Goal: Information Seeking & Learning: Learn about a topic

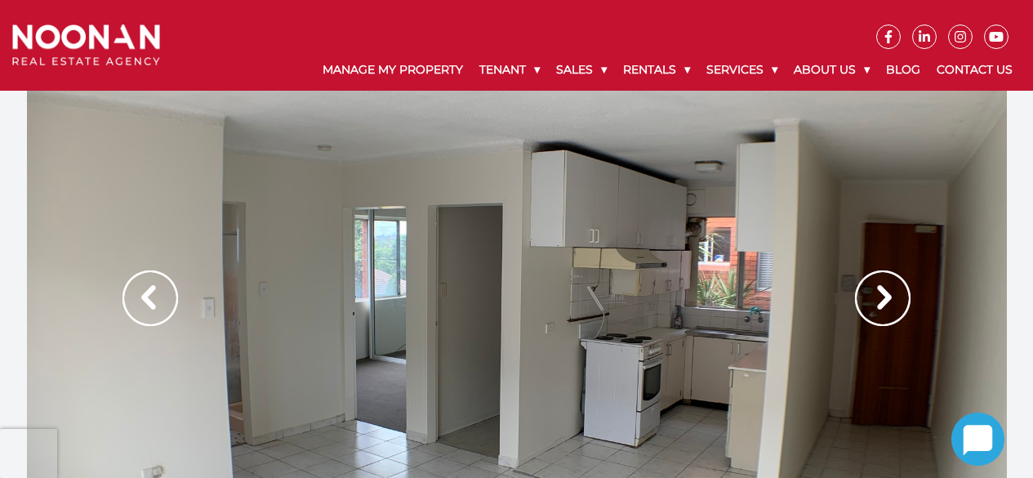
click at [808, 287] on div at bounding box center [517, 315] width 980 height 449
click at [877, 291] on img at bounding box center [883, 298] width 56 height 56
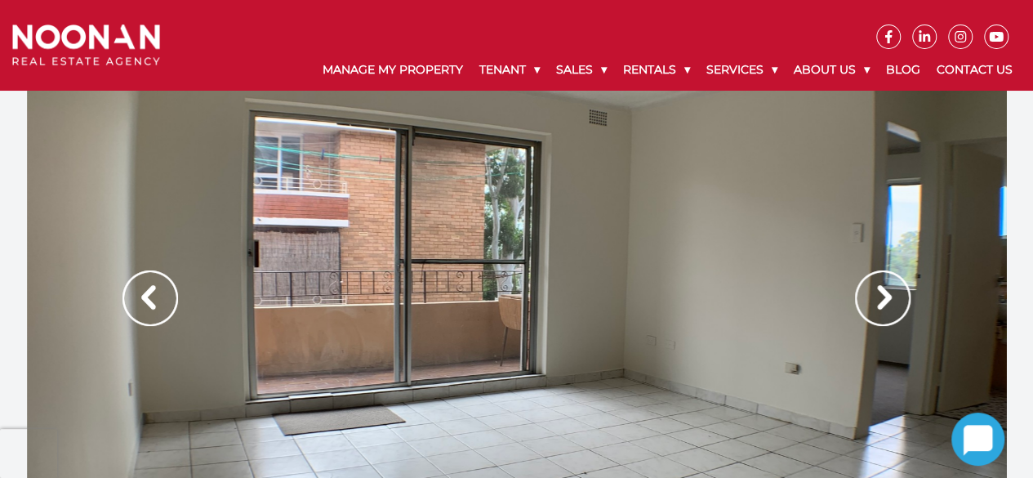
click at [874, 293] on img at bounding box center [883, 298] width 56 height 56
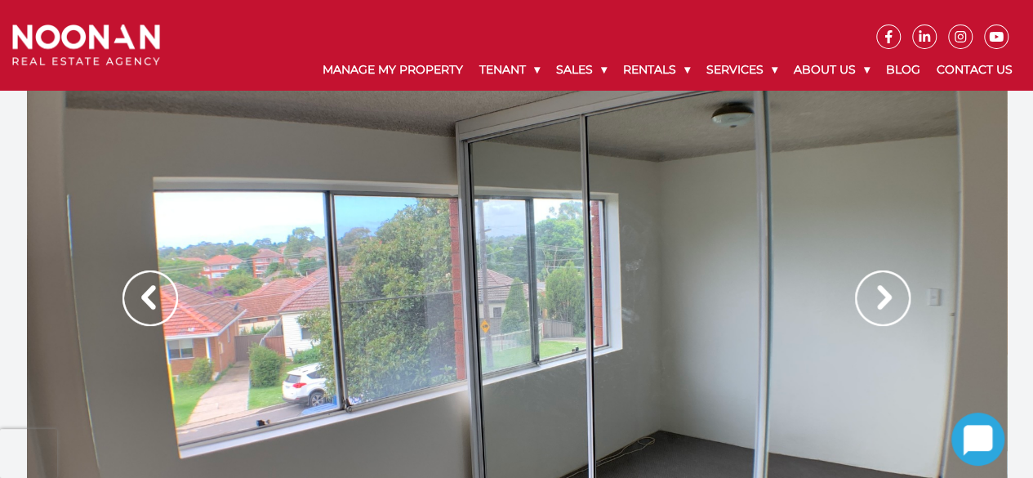
click at [874, 294] on img at bounding box center [883, 298] width 56 height 56
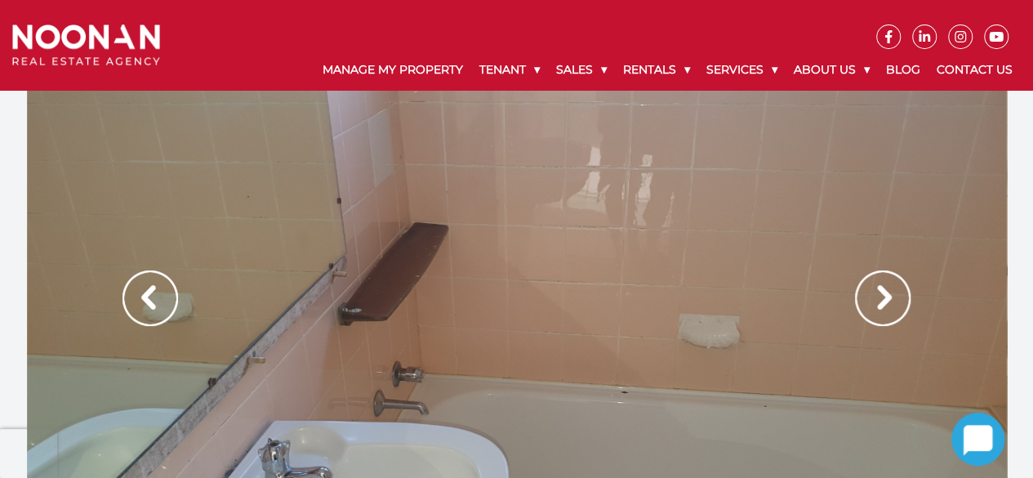
click at [874, 294] on img at bounding box center [883, 298] width 56 height 56
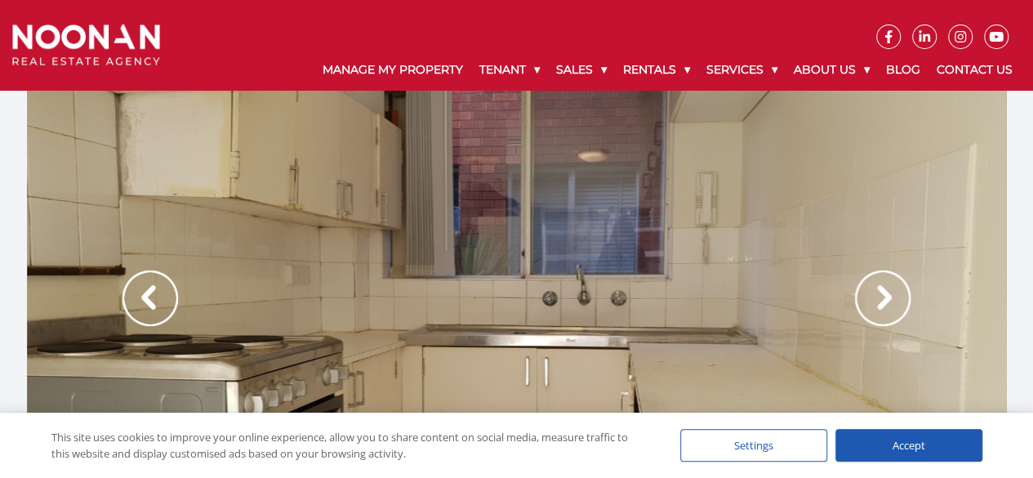
click at [874, 294] on img at bounding box center [883, 298] width 56 height 56
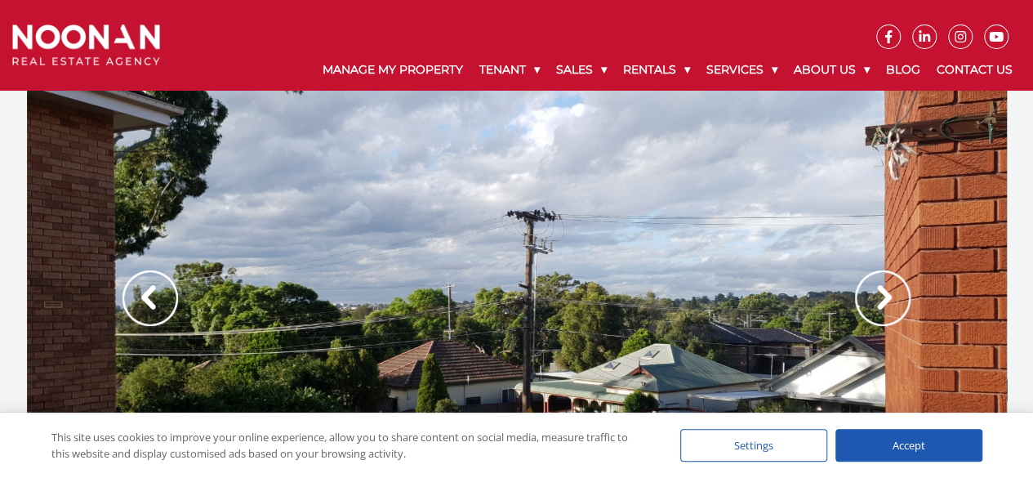
click at [874, 294] on img at bounding box center [883, 298] width 56 height 56
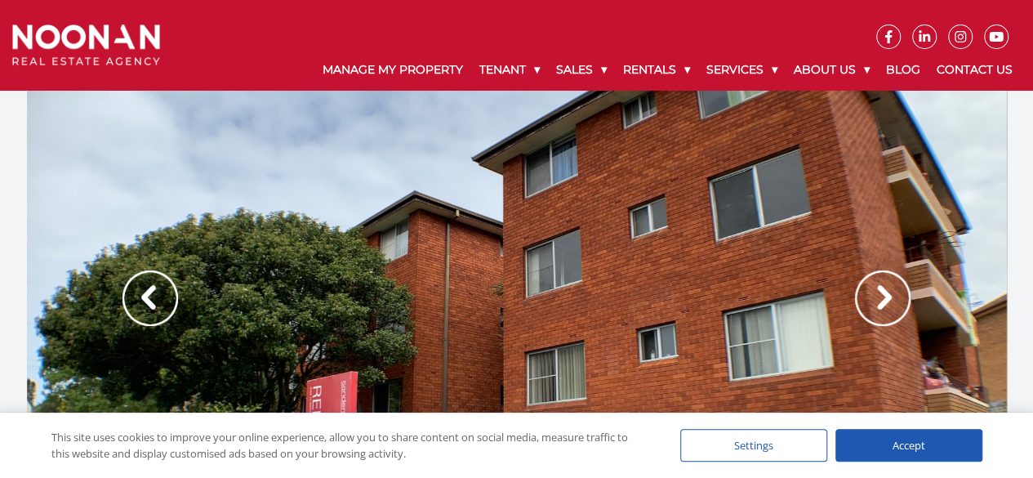
click at [877, 295] on img at bounding box center [883, 298] width 56 height 56
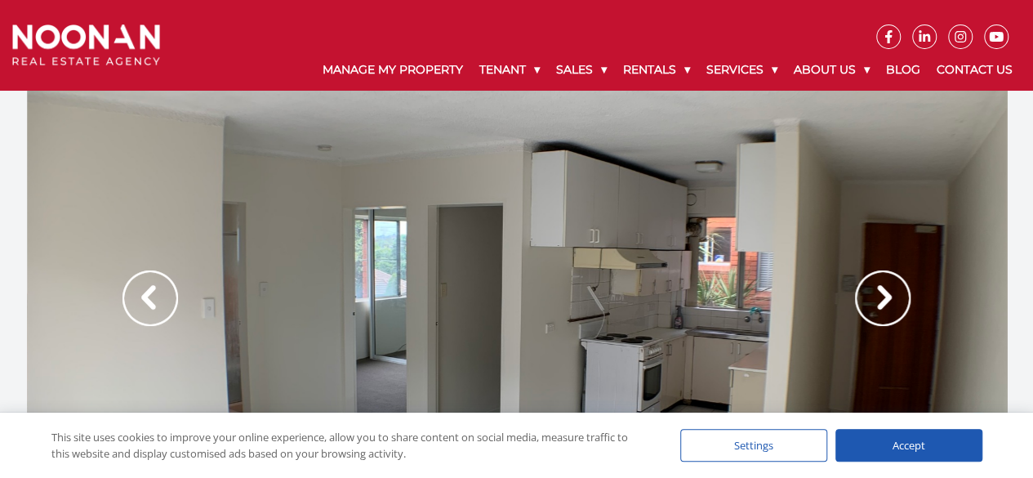
click at [904, 437] on div "Accept" at bounding box center [908, 445] width 147 height 33
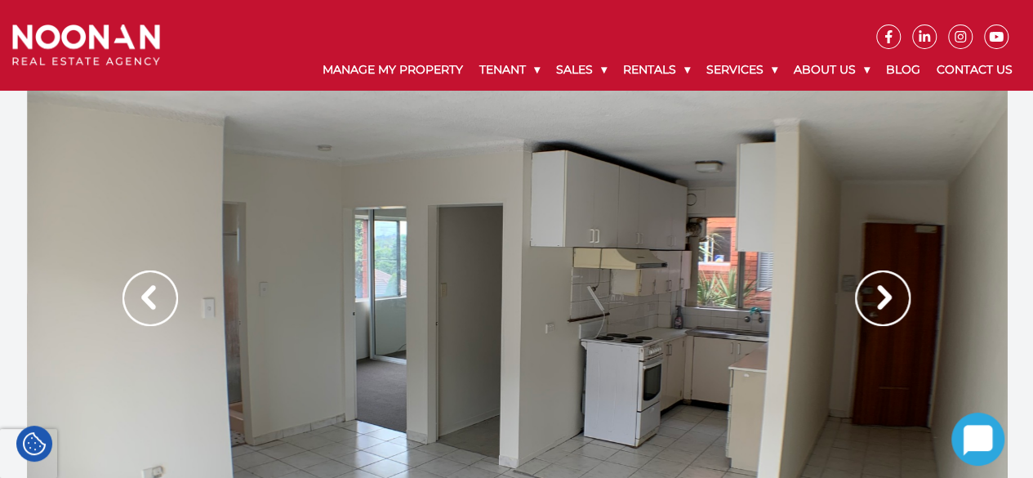
click at [906, 296] on img at bounding box center [883, 298] width 56 height 56
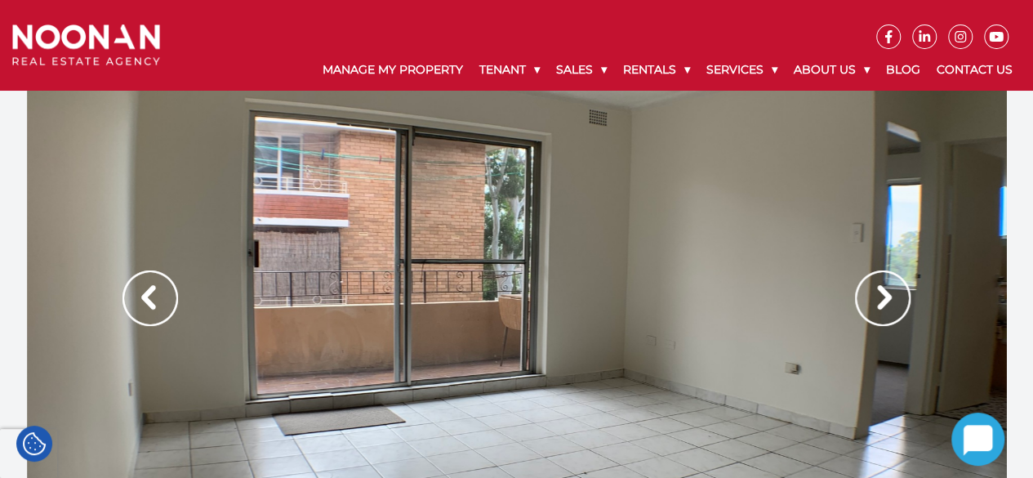
click at [905, 296] on img at bounding box center [883, 298] width 56 height 56
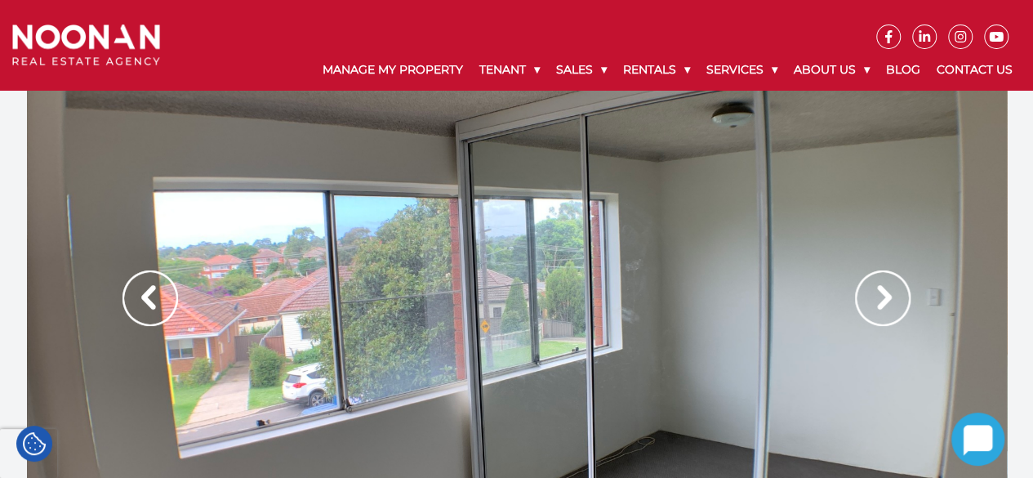
click at [879, 301] on img at bounding box center [883, 298] width 56 height 56
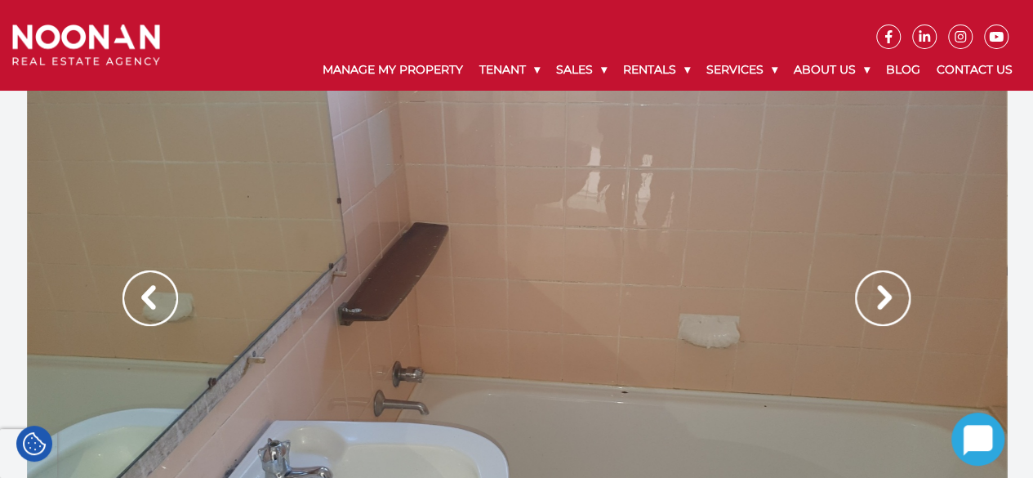
click at [880, 291] on img at bounding box center [883, 298] width 56 height 56
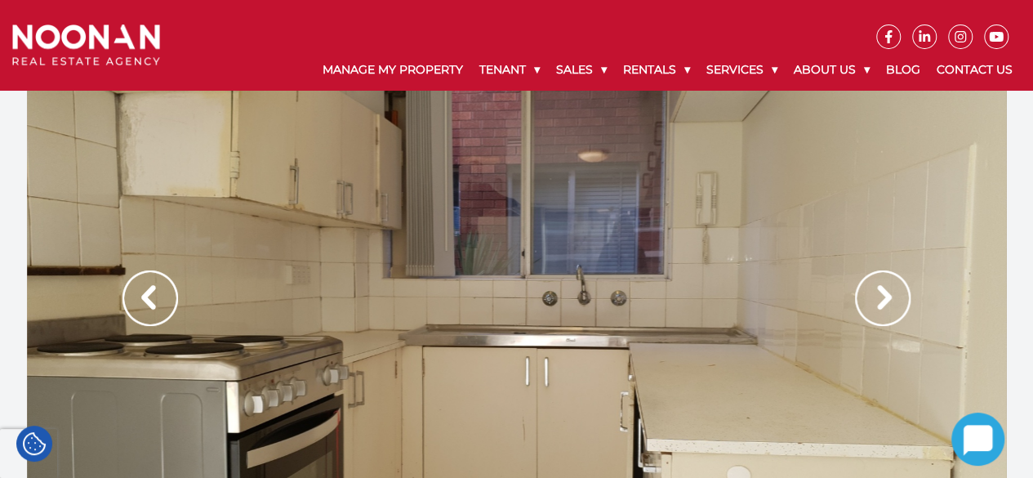
click at [879, 292] on img at bounding box center [883, 298] width 56 height 56
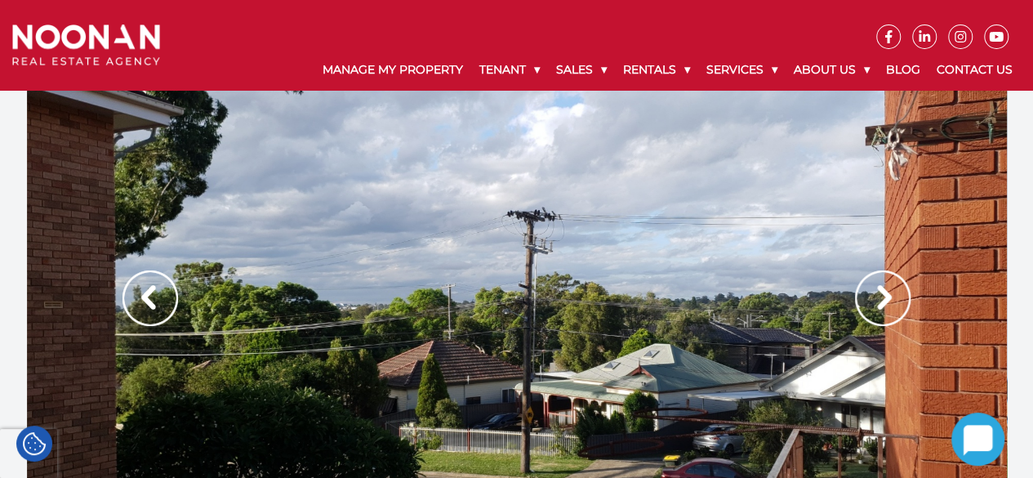
click at [879, 292] on img at bounding box center [883, 298] width 56 height 56
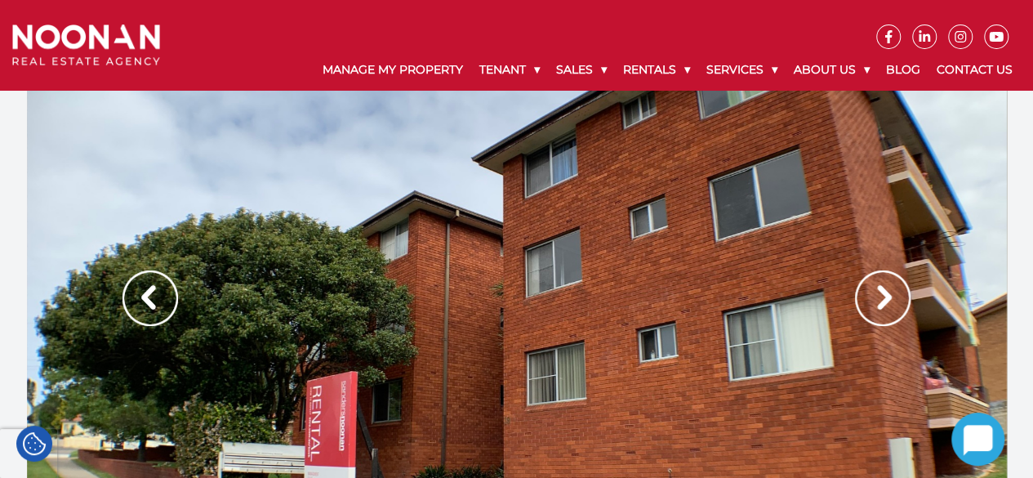
click at [879, 292] on img at bounding box center [883, 298] width 56 height 56
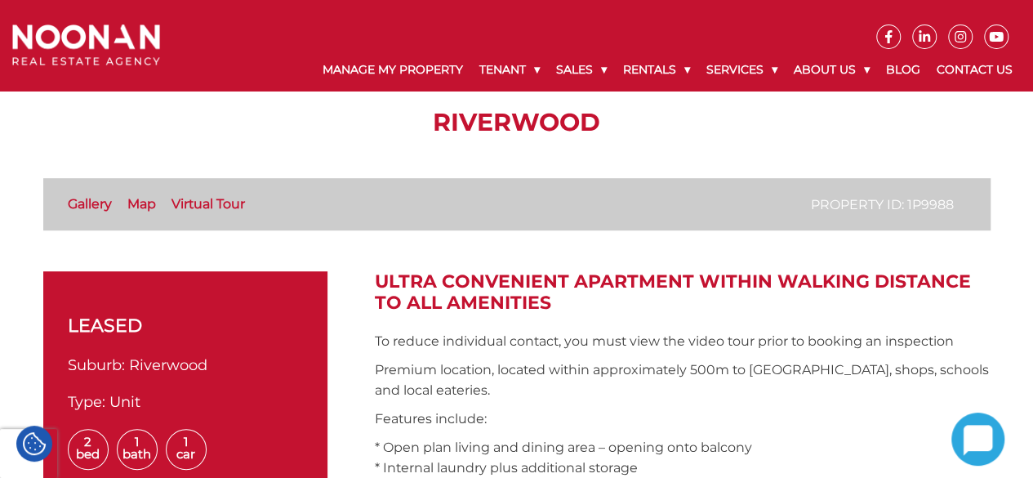
scroll to position [490, 0]
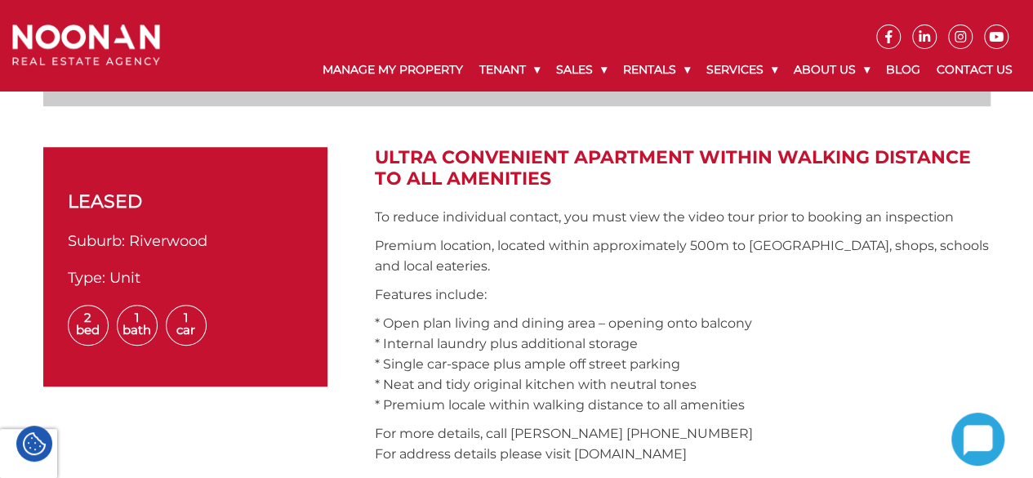
click at [579, 256] on p "Premium location, located within approximately 500m to Riverwood Train Station,…" at bounding box center [683, 255] width 616 height 41
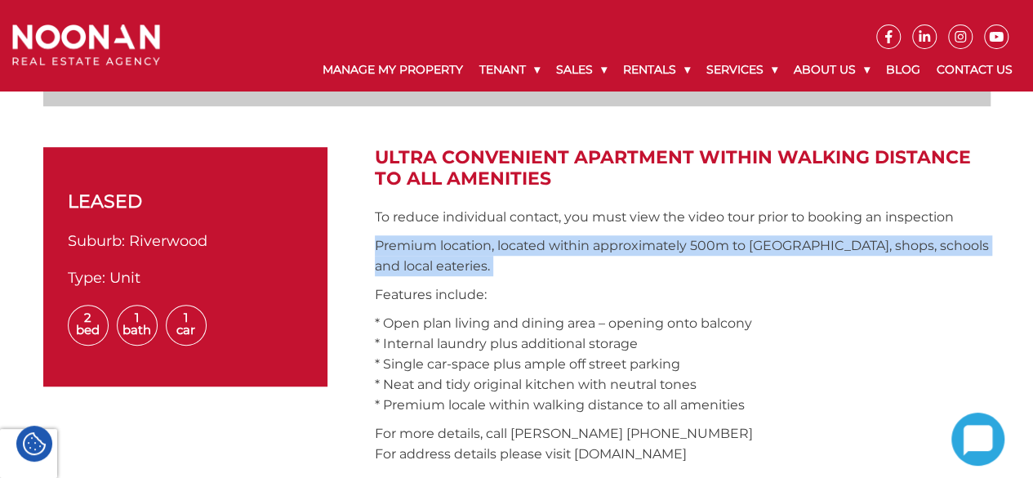
click at [579, 256] on p "Premium location, located within approximately 500m to Riverwood Train Station,…" at bounding box center [683, 255] width 616 height 41
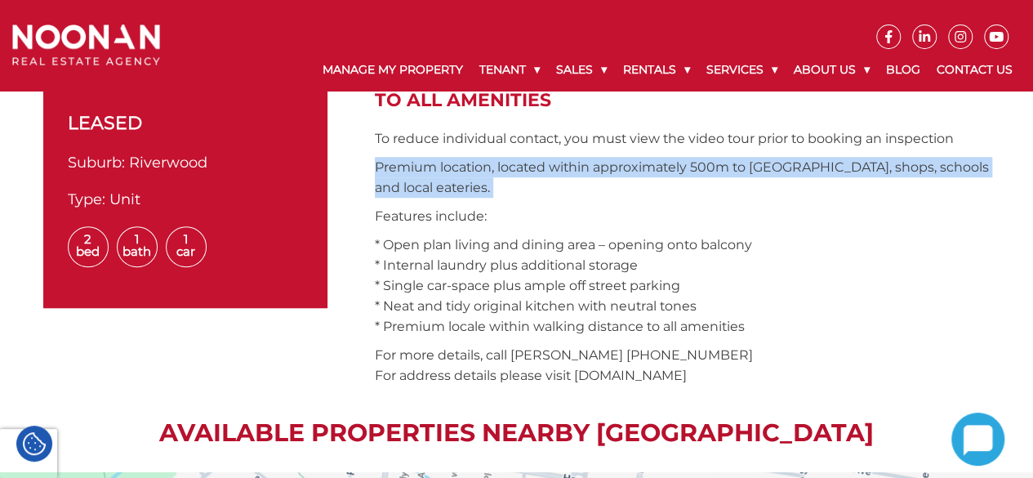
scroll to position [653, 0]
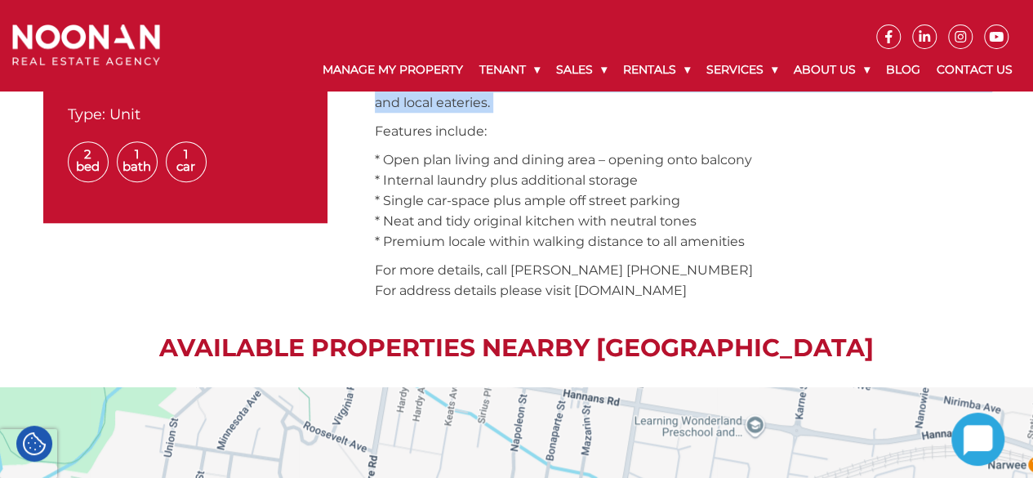
click at [546, 207] on p "* Open plan living and dining area – opening onto balcony * Internal laundry pl…" at bounding box center [683, 200] width 616 height 102
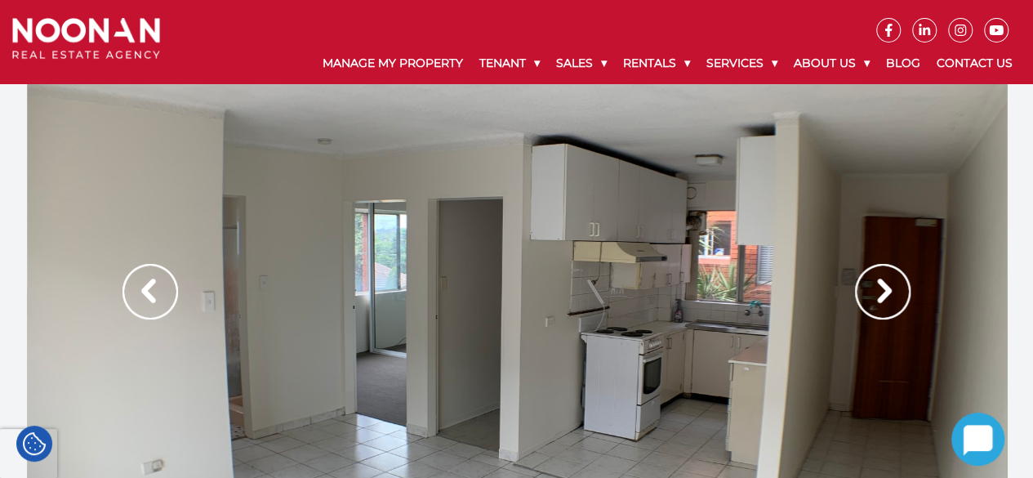
scroll to position [0, 0]
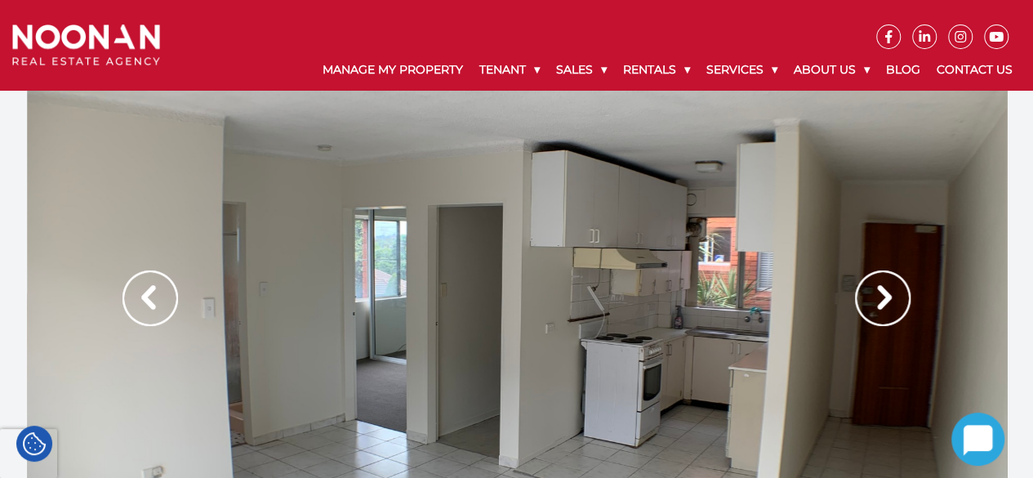
click at [837, 296] on div at bounding box center [517, 315] width 980 height 449
click at [852, 290] on div at bounding box center [517, 315] width 980 height 449
click at [866, 289] on img at bounding box center [883, 298] width 56 height 56
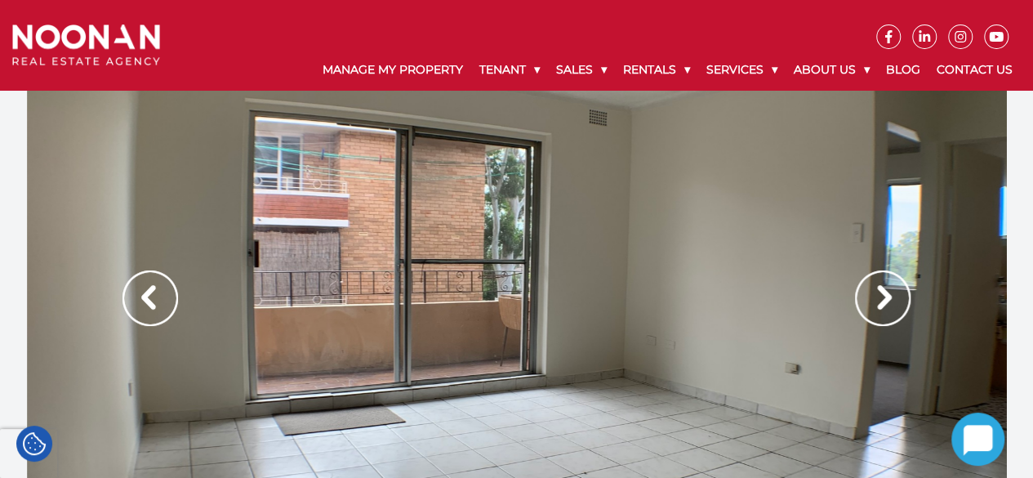
click at [866, 290] on img at bounding box center [883, 298] width 56 height 56
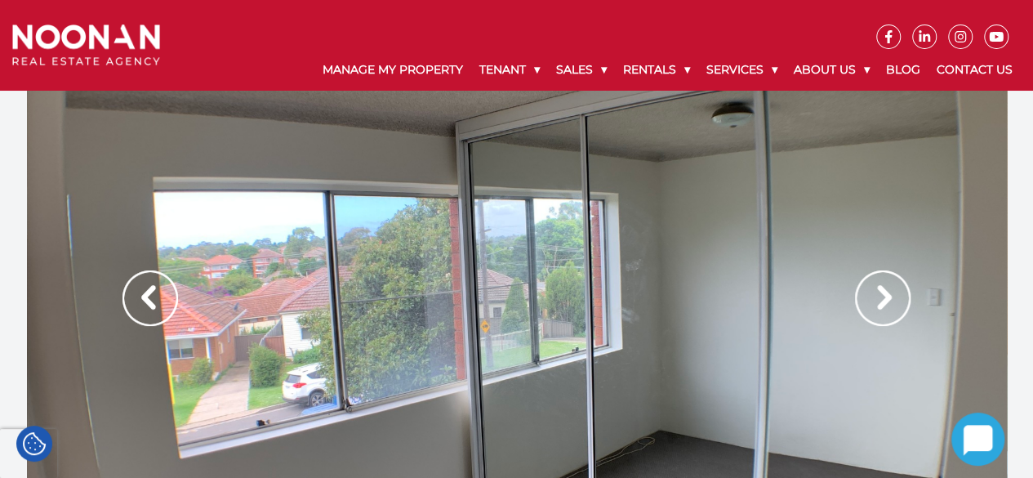
click at [866, 291] on img at bounding box center [883, 298] width 56 height 56
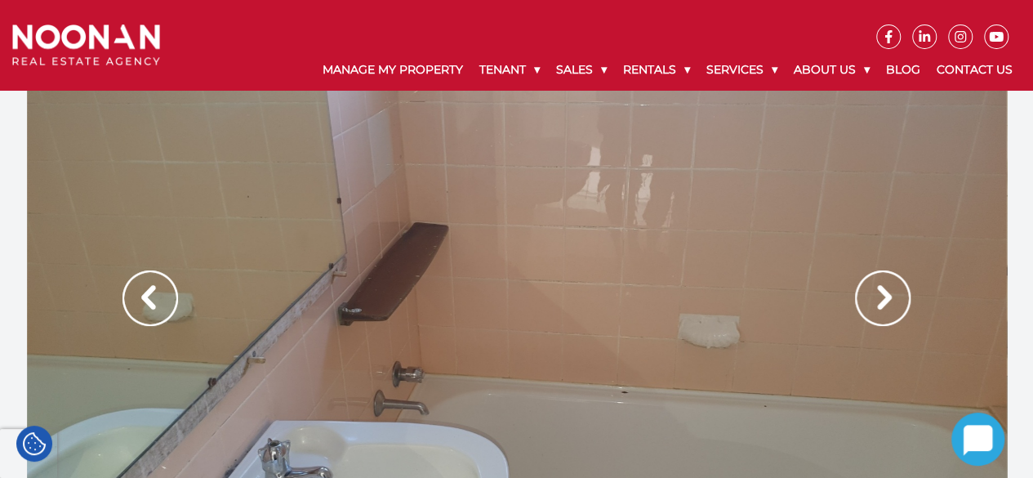
click at [863, 291] on img at bounding box center [883, 298] width 56 height 56
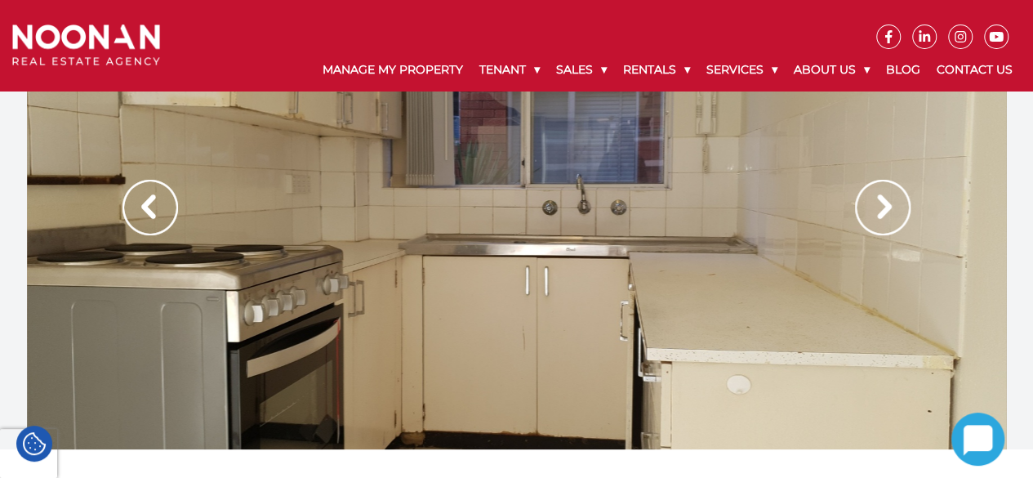
drag, startPoint x: 851, startPoint y: 363, endPoint x: 656, endPoint y: -69, distance: 473.6
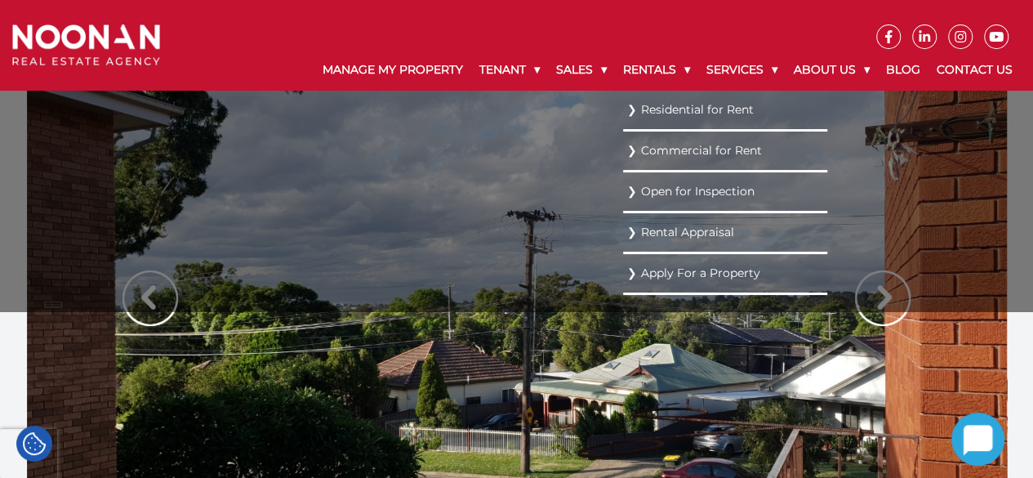
click at [827, 305] on ul "Residential for Rent Commercial for Rent Open for Inspection Rental Appraisal A…" at bounding box center [725, 201] width 204 height 220
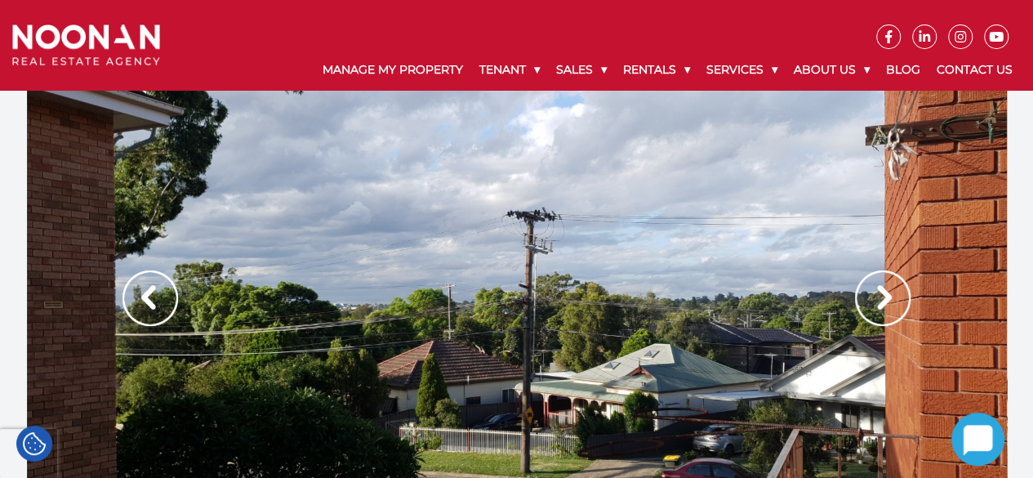
click at [916, 328] on div at bounding box center [517, 315] width 980 height 449
click at [883, 302] on img at bounding box center [883, 298] width 56 height 56
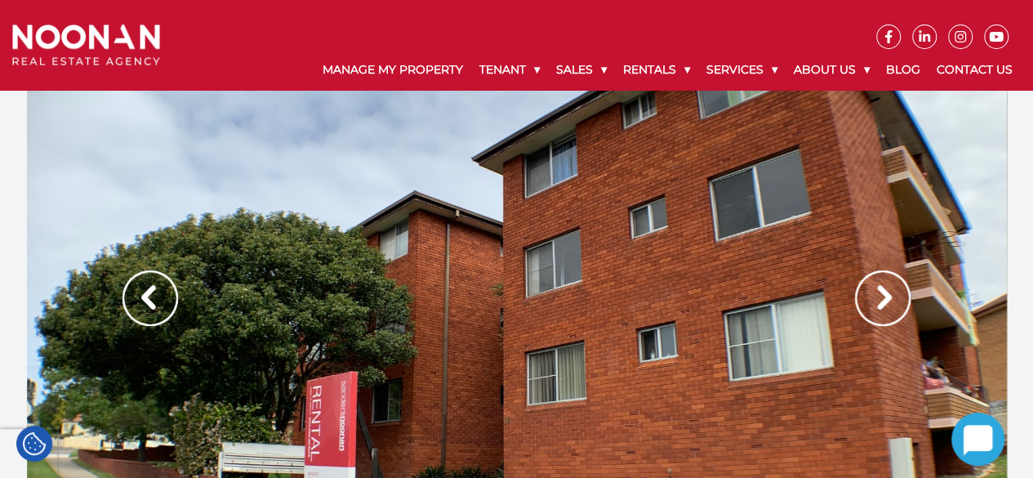
click at [885, 296] on img at bounding box center [883, 298] width 56 height 56
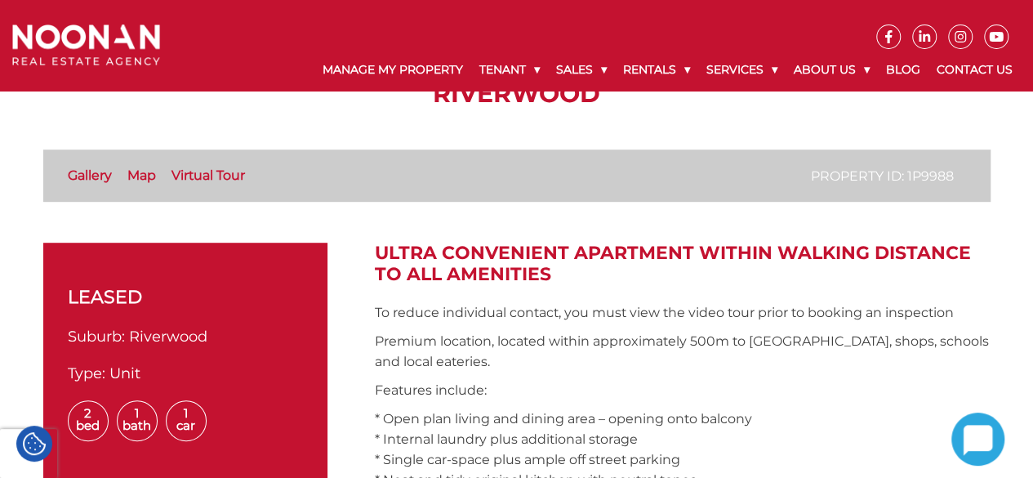
scroll to position [490, 0]
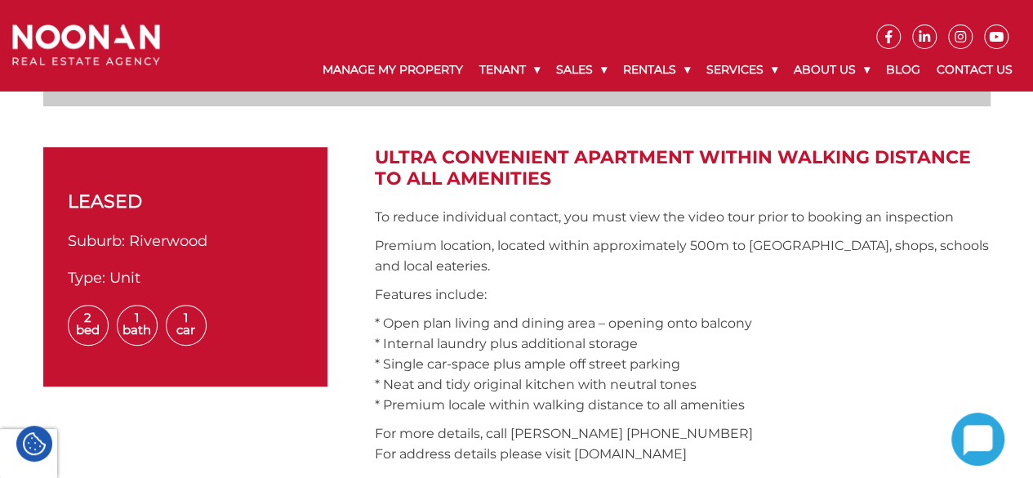
click at [671, 244] on p "Premium location, located within approximately 500m to Riverwood Train Station,…" at bounding box center [683, 255] width 616 height 41
click at [670, 246] on p "Premium location, located within approximately 500m to Riverwood Train Station,…" at bounding box center [683, 255] width 616 height 41
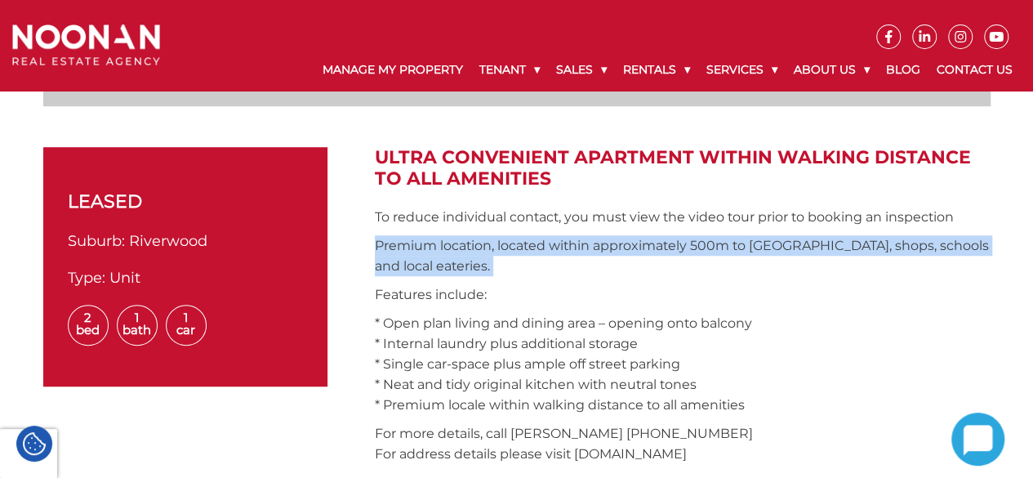
click at [679, 247] on p "Premium location, located within approximately 500m to Riverwood Train Station,…" at bounding box center [683, 255] width 616 height 41
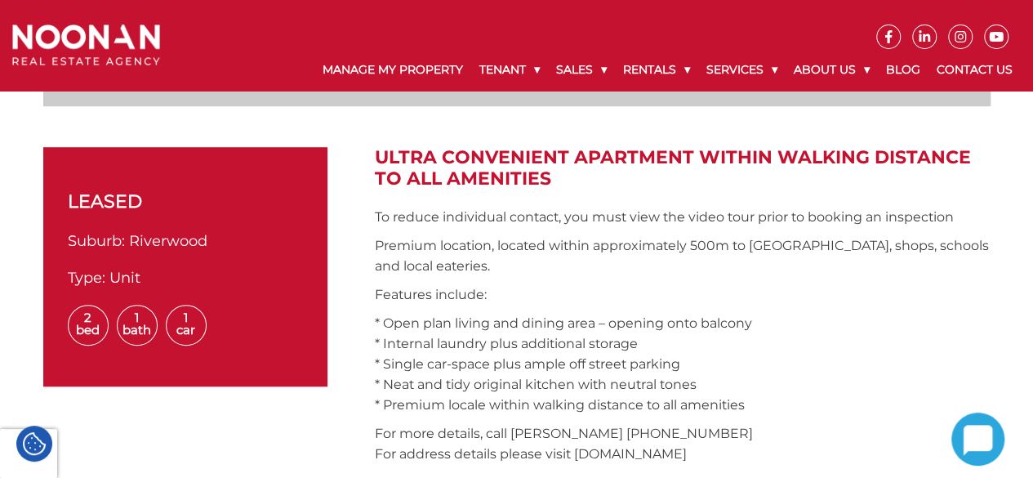
click at [683, 249] on p "Premium location, located within approximately 500m to Riverwood Train Station,…" at bounding box center [683, 255] width 616 height 41
click at [688, 249] on p "Premium location, located within approximately 500m to Riverwood Train Station,…" at bounding box center [683, 255] width 616 height 41
click at [697, 249] on p "Premium location, located within approximately 500m to Riverwood Train Station,…" at bounding box center [683, 255] width 616 height 41
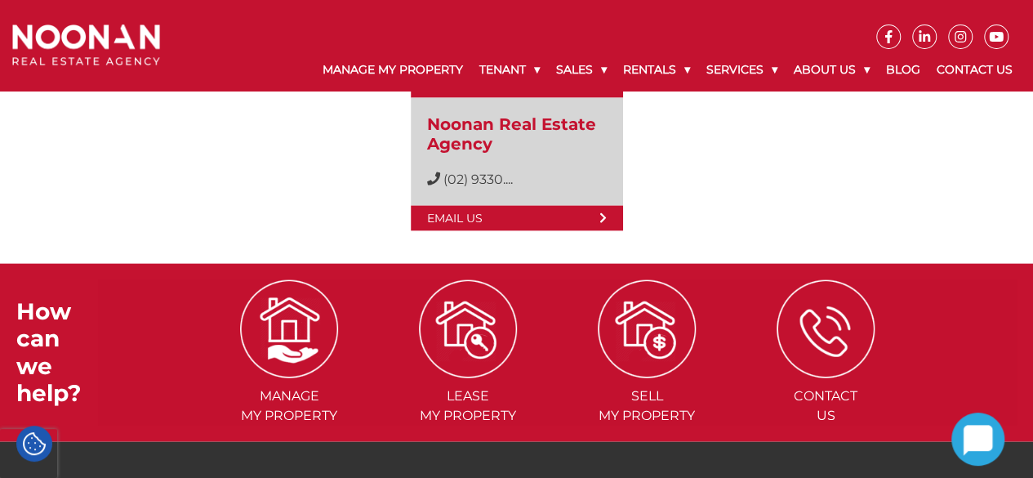
scroll to position [656, 0]
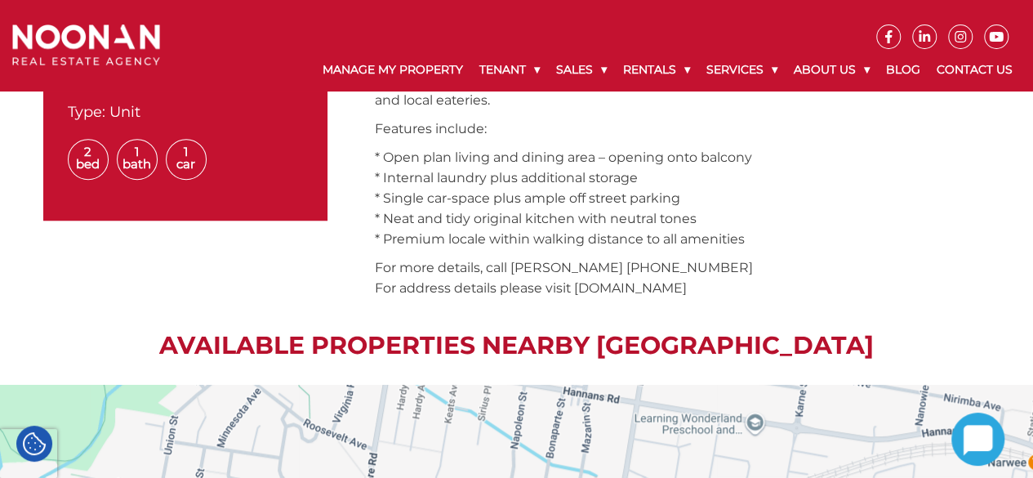
drag, startPoint x: 921, startPoint y: 288, endPoint x: 405, endPoint y: -71, distance: 628.8
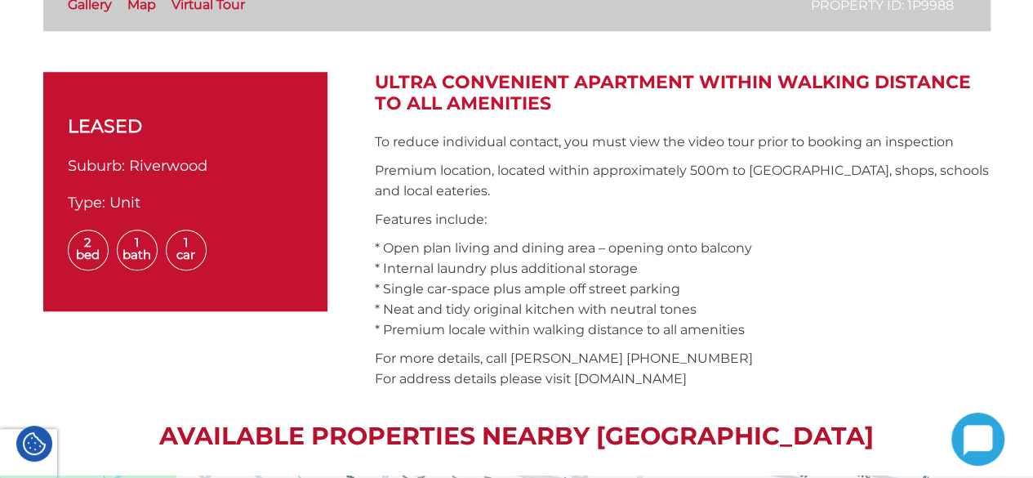
scroll to position [0, 0]
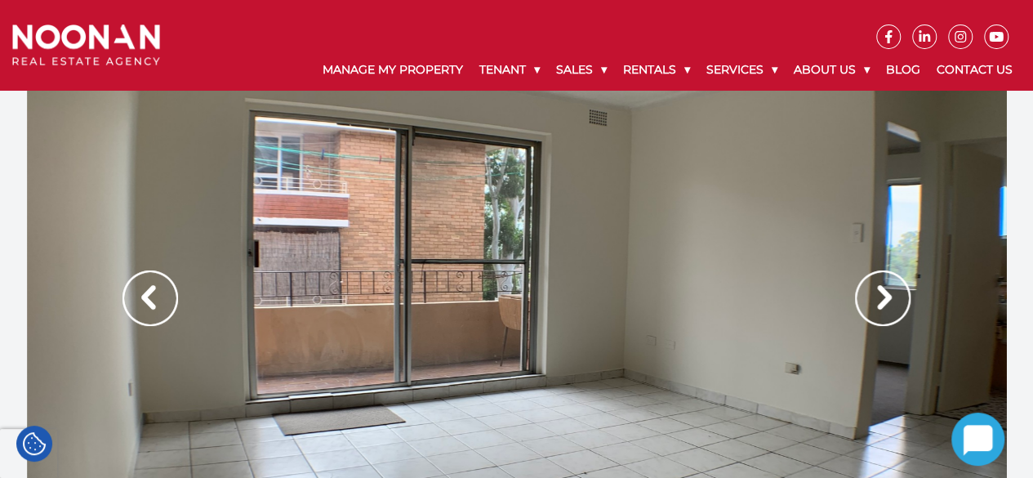
click at [895, 312] on img at bounding box center [883, 298] width 56 height 56
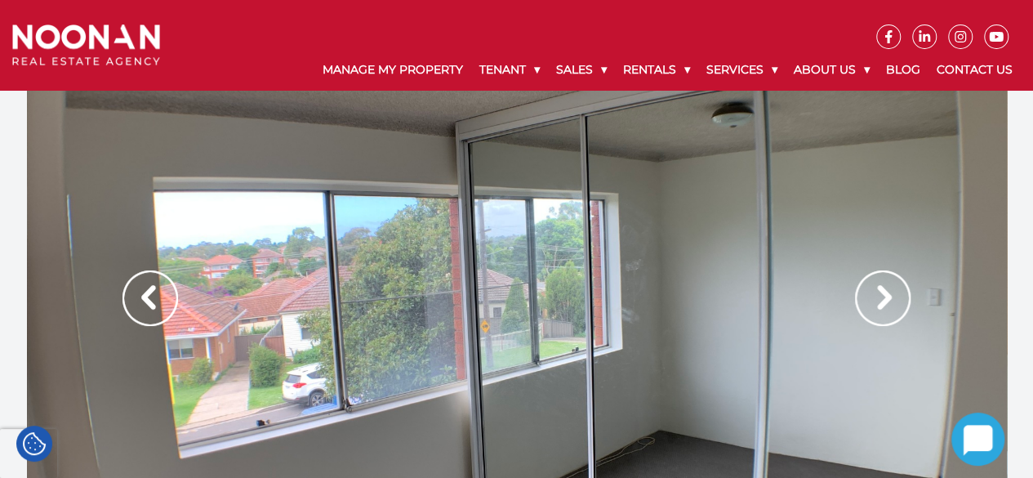
click at [895, 312] on img at bounding box center [883, 298] width 56 height 56
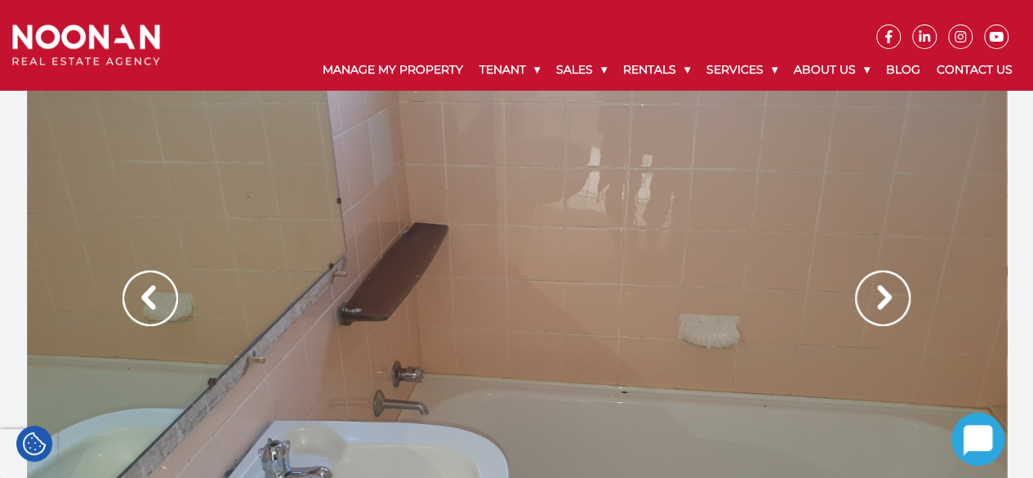
click at [895, 312] on img at bounding box center [883, 298] width 56 height 56
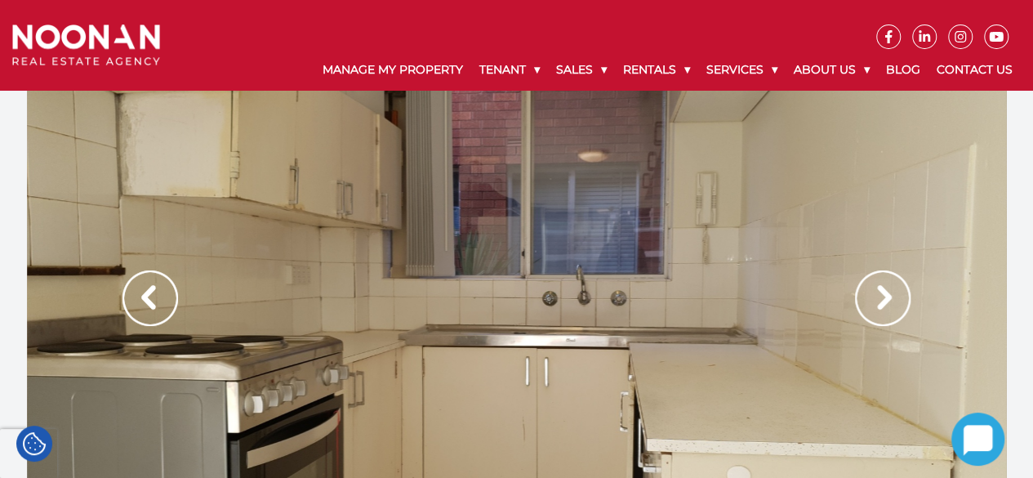
click at [893, 312] on img at bounding box center [883, 298] width 56 height 56
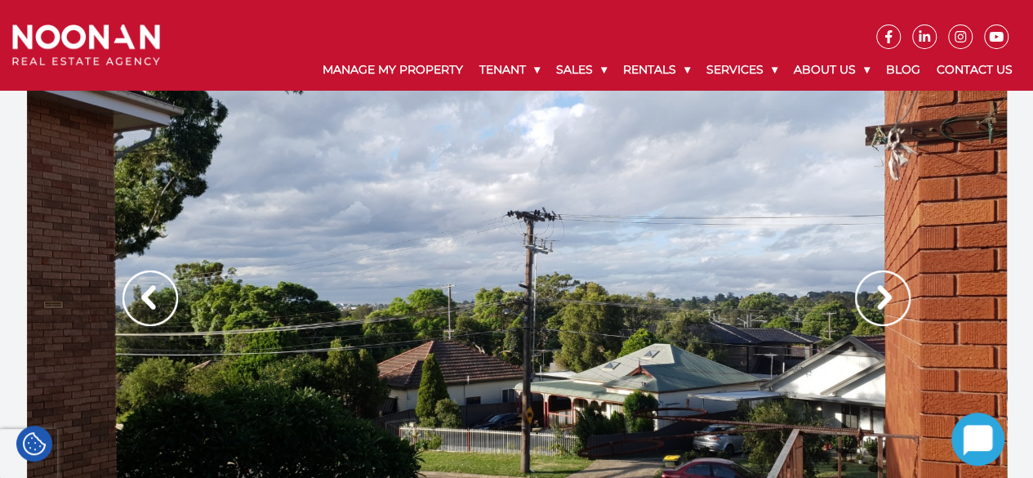
click at [893, 312] on img at bounding box center [883, 298] width 56 height 56
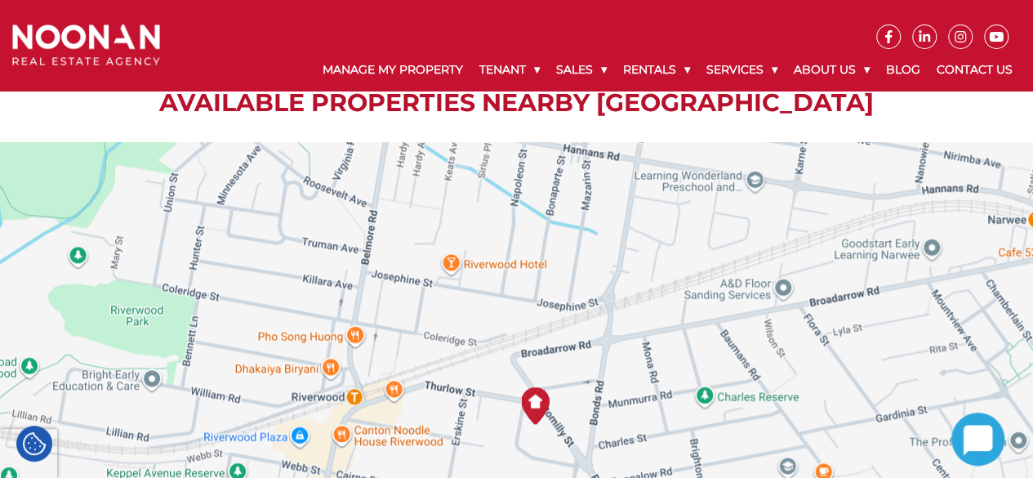
scroll to position [1061, 0]
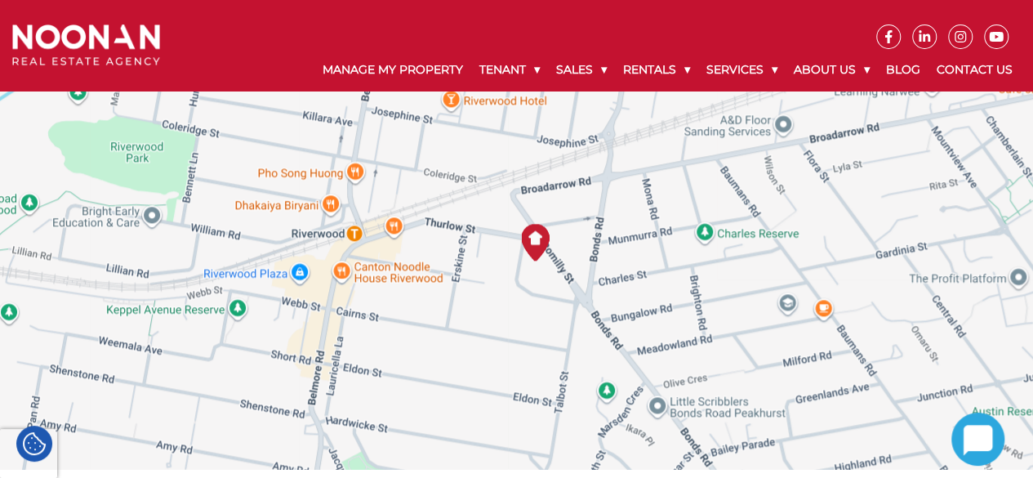
drag, startPoint x: 492, startPoint y: 260, endPoint x: 439, endPoint y: 263, distance: 53.1
click at [510, 263] on img at bounding box center [535, 242] width 50 height 50
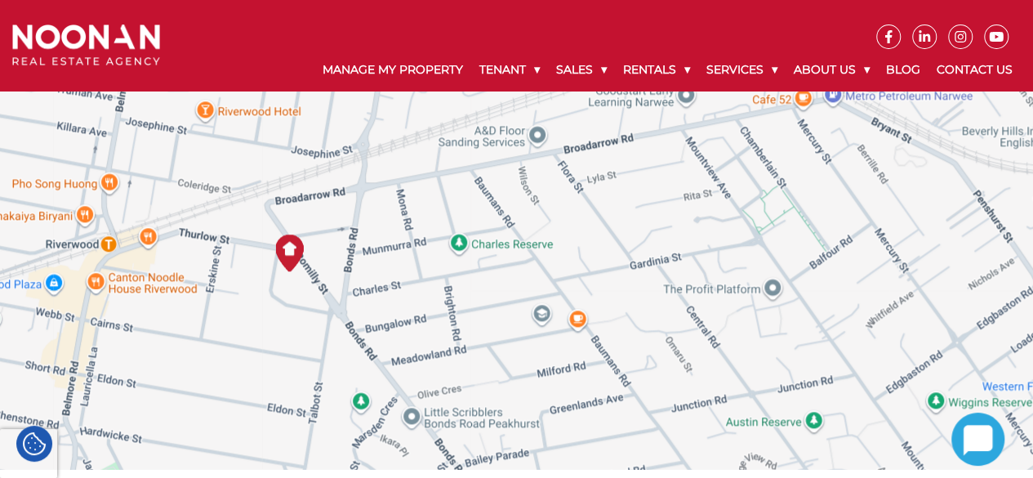
click at [297, 266] on img at bounding box center [290, 253] width 50 height 50
click at [297, 266] on div "To navigate, press the arrow keys." at bounding box center [516, 224] width 1033 height 490
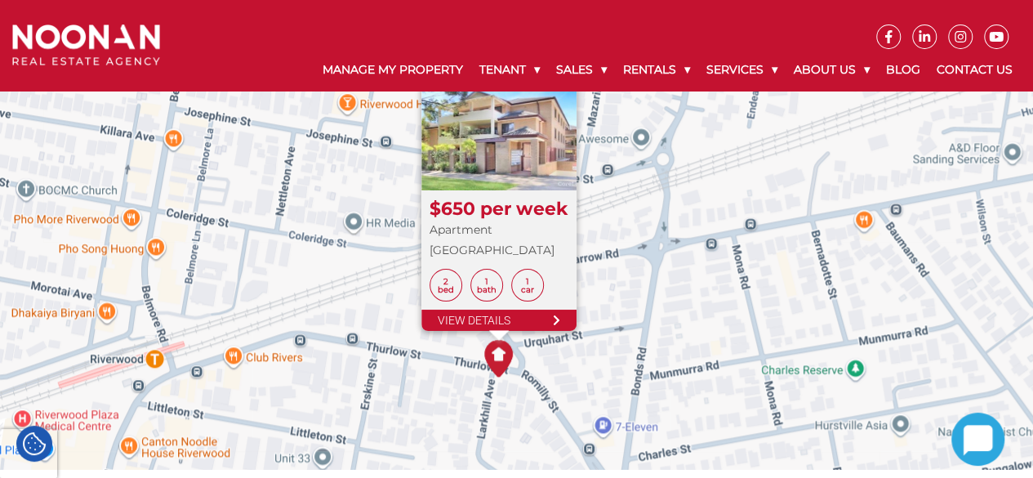
click at [502, 363] on img at bounding box center [499, 358] width 50 height 50
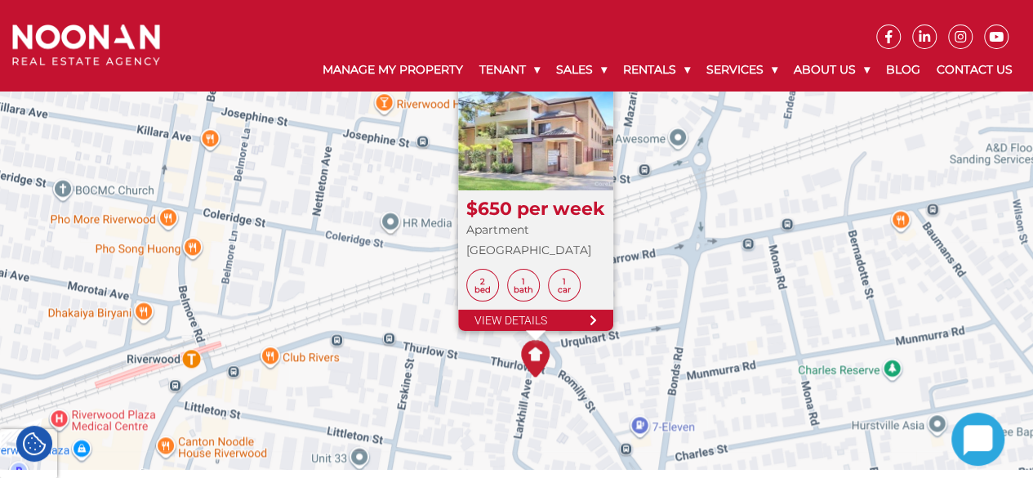
click at [526, 378] on img at bounding box center [535, 358] width 50 height 50
click at [532, 362] on img at bounding box center [535, 358] width 50 height 50
click at [656, 194] on div "$650 per week Apartment Cairns Street, RIVERWOOD 2 Bed 1 Bath 1 Car View Details" at bounding box center [516, 224] width 1033 height 490
click at [696, 192] on div "$650 per week Apartment Cairns Street, RIVERWOOD 2 Bed 1 Bath 1 Car View Details" at bounding box center [516, 224] width 1033 height 490
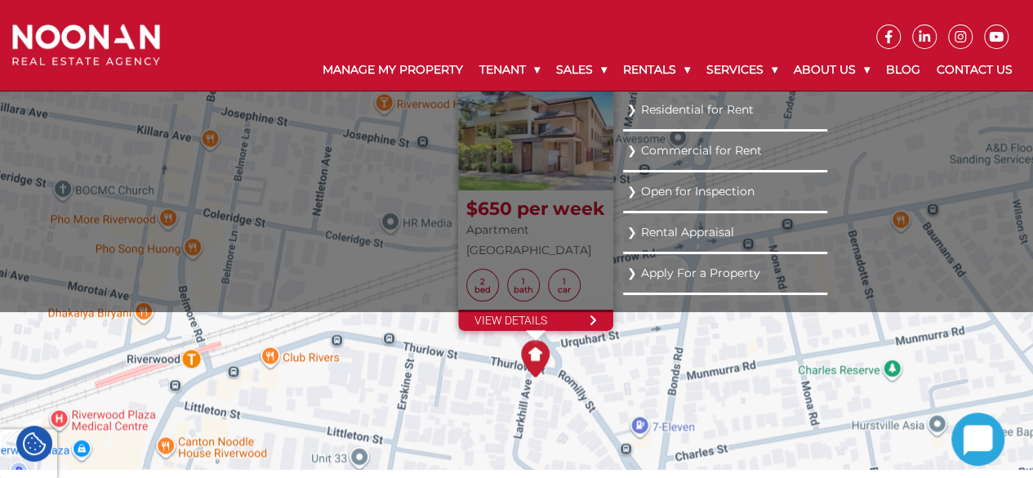
click at [623, 171] on ul "Residential for Rent Commercial for Rent Open for Inspection Rental Appraisal A…" at bounding box center [725, 201] width 204 height 220
click at [673, 109] on link "Residential for Rent" at bounding box center [725, 110] width 196 height 22
